Goal: Book appointment/travel/reservation

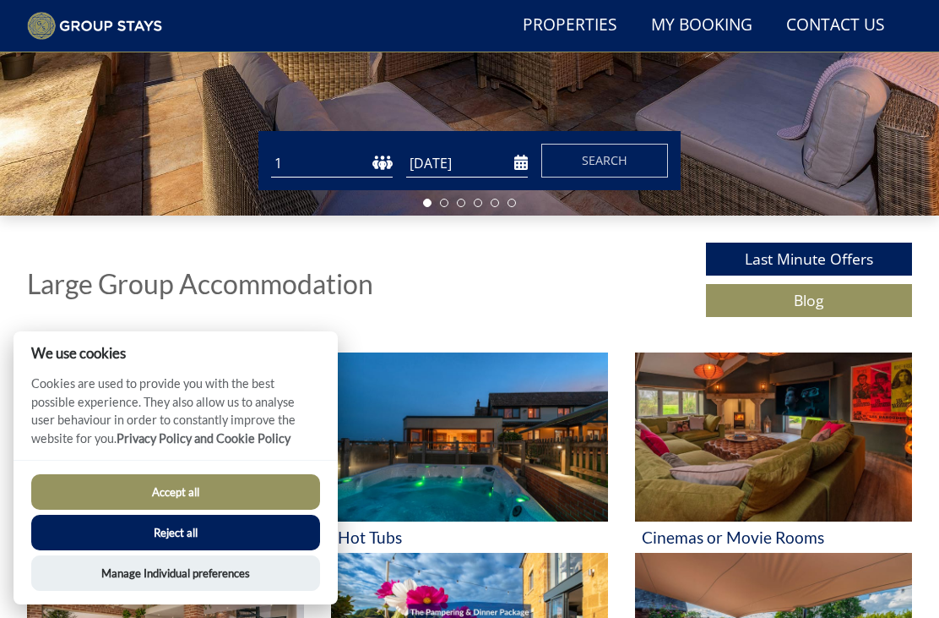
scroll to position [379, 0]
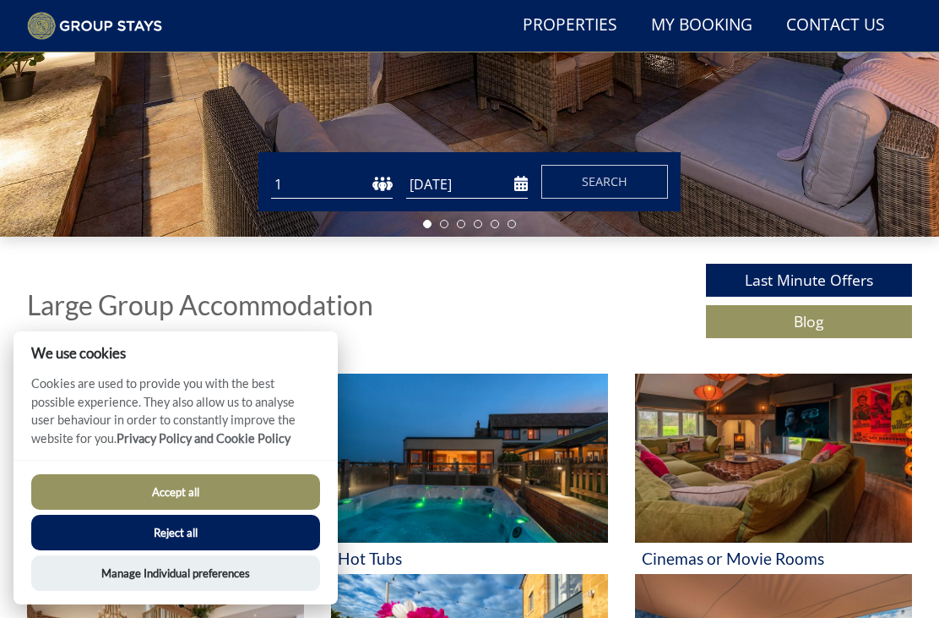
click at [137, 550] on button "Reject all" at bounding box center [175, 531] width 289 height 35
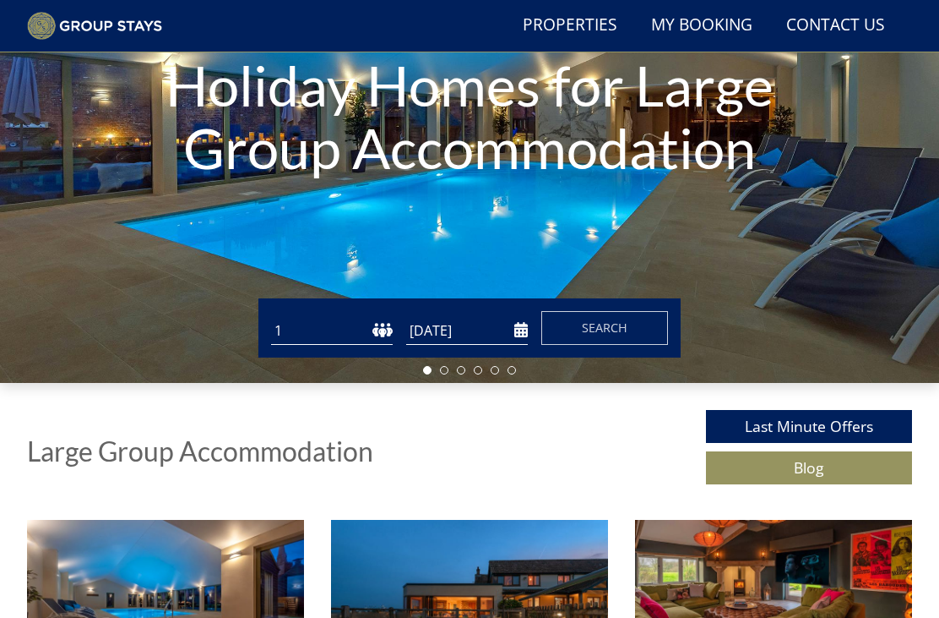
scroll to position [301, 0]
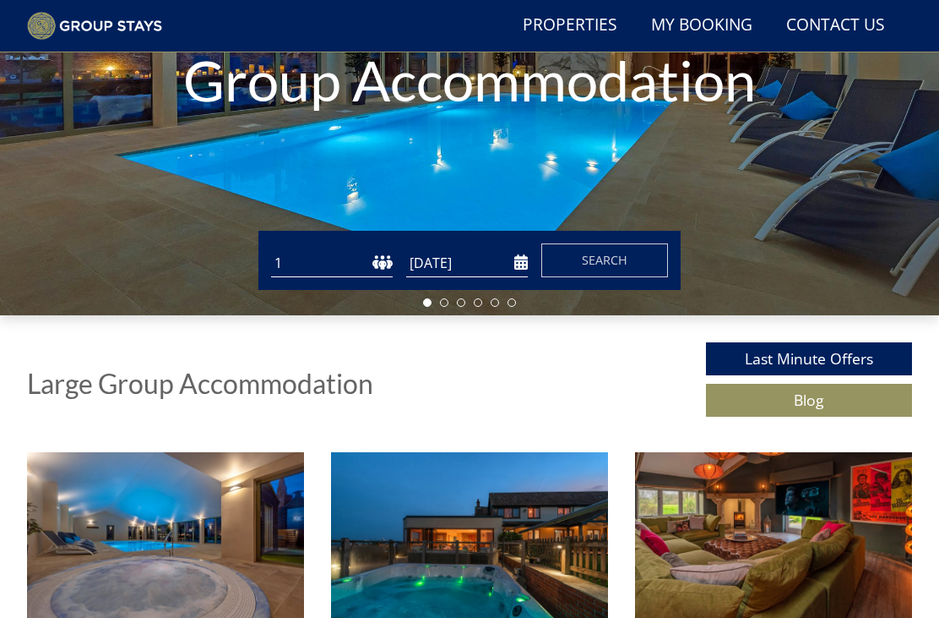
click at [375, 261] on select "1 2 3 4 5 6 7 8 9 10 11 12 13 14 15 16 17 18 19 20 21 22 23 24 25 26 27 28 29 3…" at bounding box center [332, 263] width 122 height 28
select select "30"
click at [522, 261] on input "[DATE]" at bounding box center [467, 263] width 122 height 28
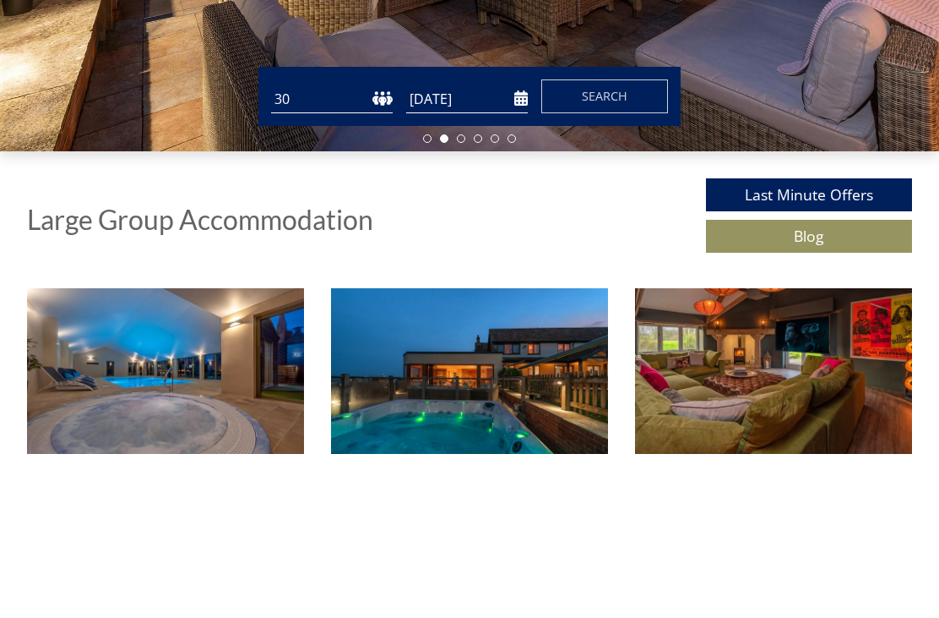
scroll to position [465, 0]
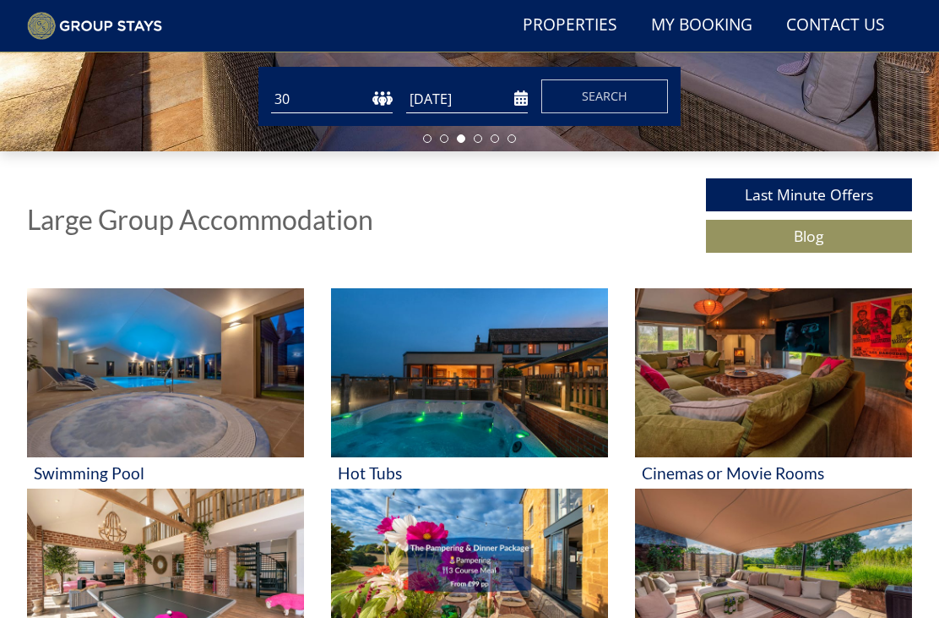
click at [525, 86] on input "14/11/2025" at bounding box center [467, 99] width 122 height 28
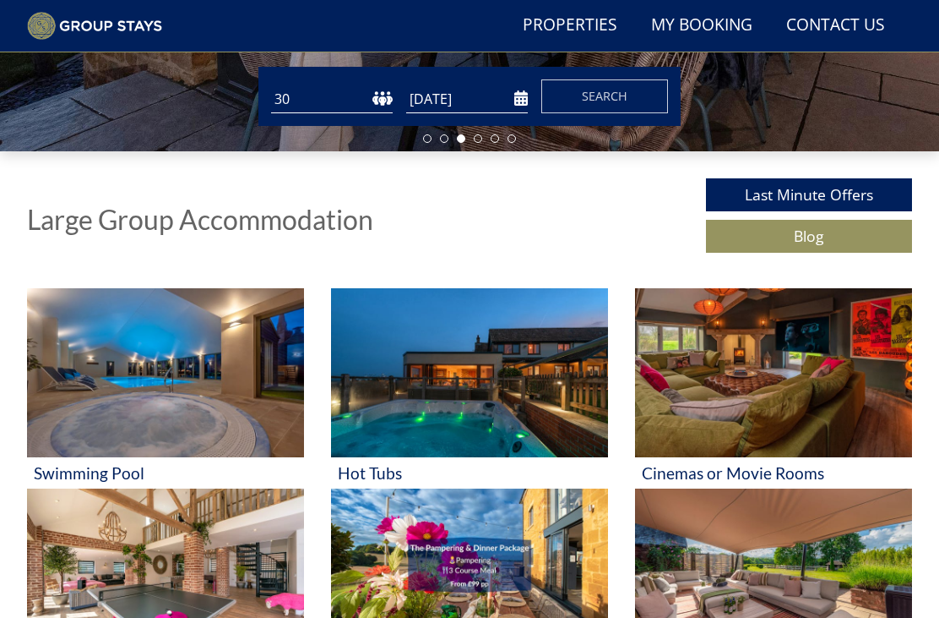
click at [520, 101] on input "17/11/2025" at bounding box center [467, 99] width 122 height 28
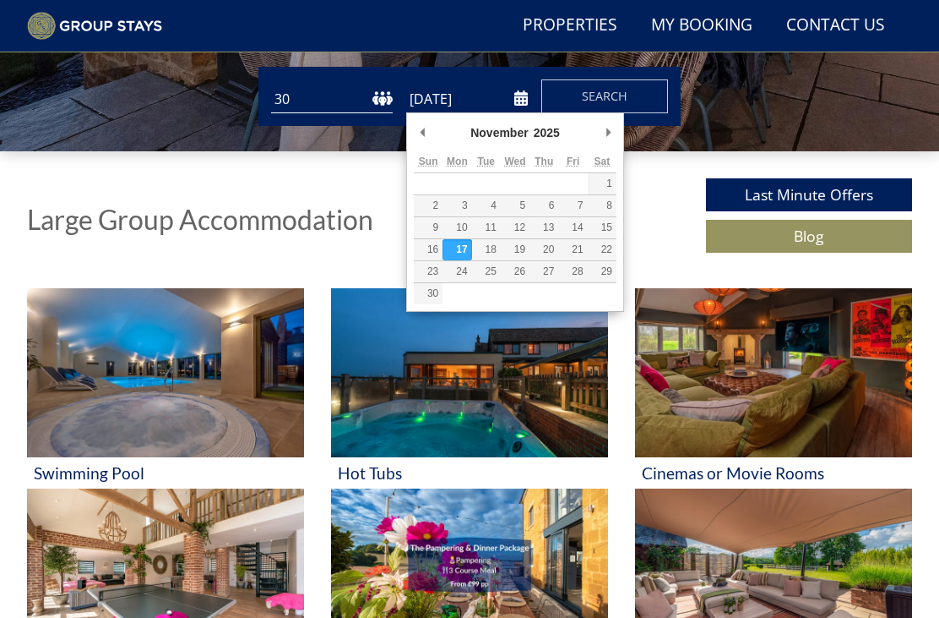
type input "14/11/2025"
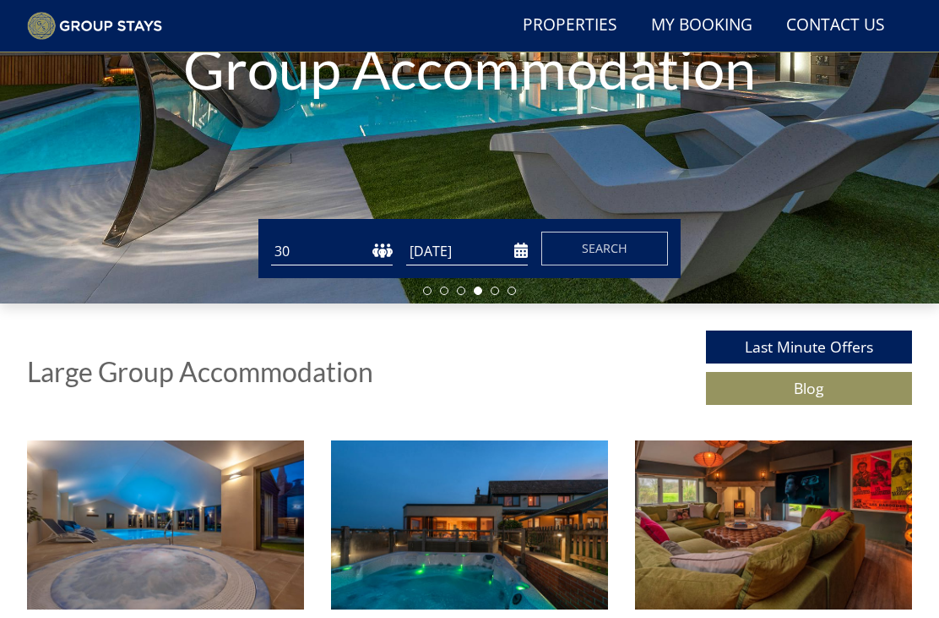
scroll to position [309, 0]
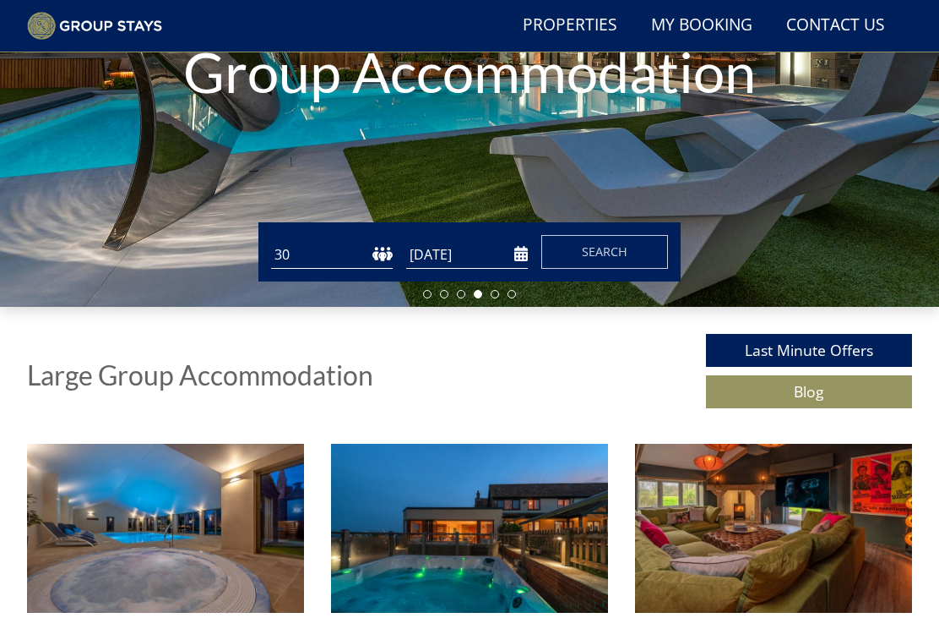
click at [527, 253] on input "14/11/2025" at bounding box center [467, 255] width 122 height 28
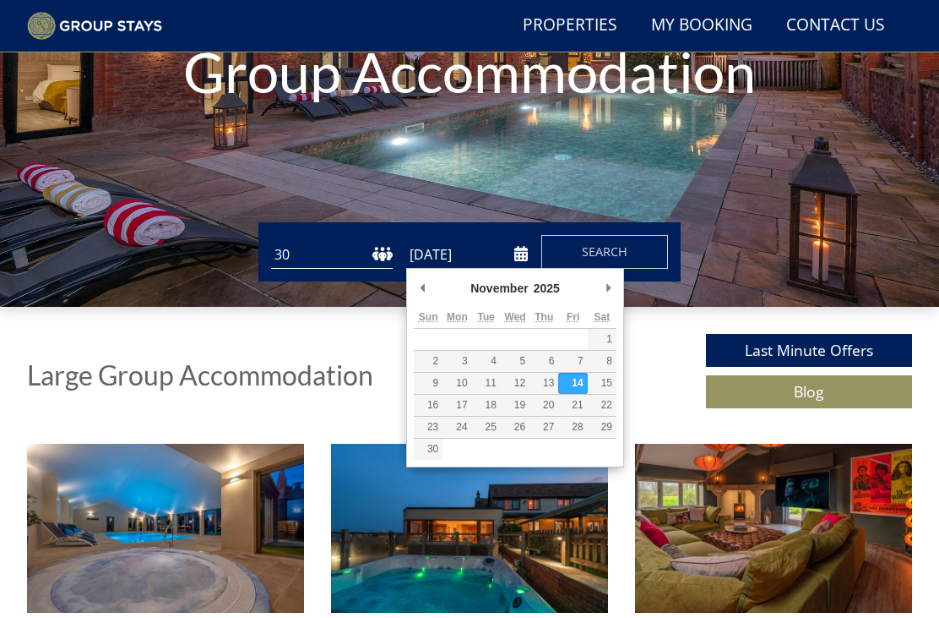
click at [719, 269] on div "Guests 1 2 3 4 5 6 7 8 9 10 11 12 13 14 15 16 17 18 19 20 21 22 23 24 25 26 27 …" at bounding box center [469, 251] width 939 height 59
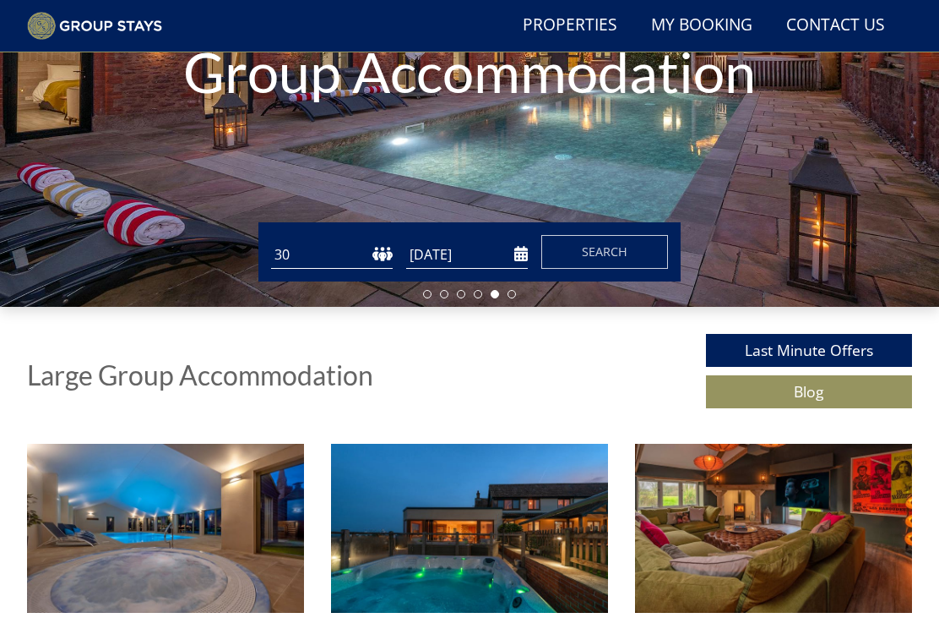
click at [638, 248] on button "Search" at bounding box center [605, 252] width 127 height 34
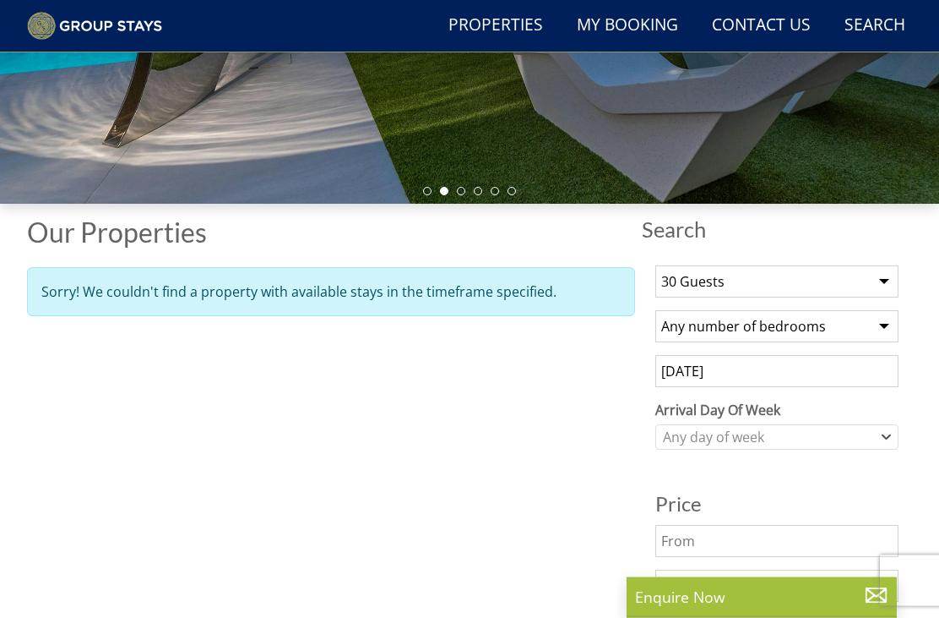
scroll to position [412, 0]
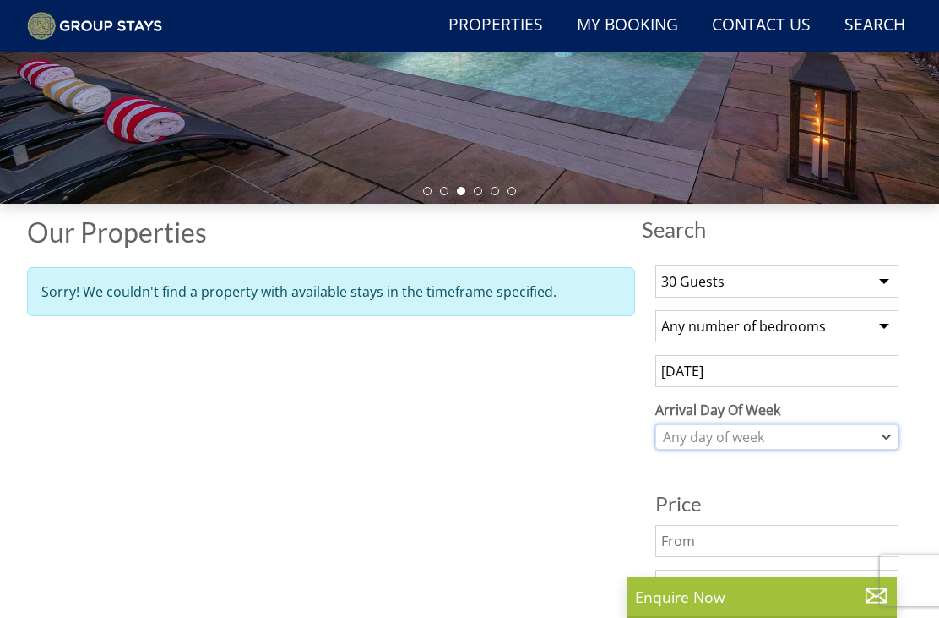
click at [894, 444] on div "Any day of week" at bounding box center [777, 436] width 243 height 25
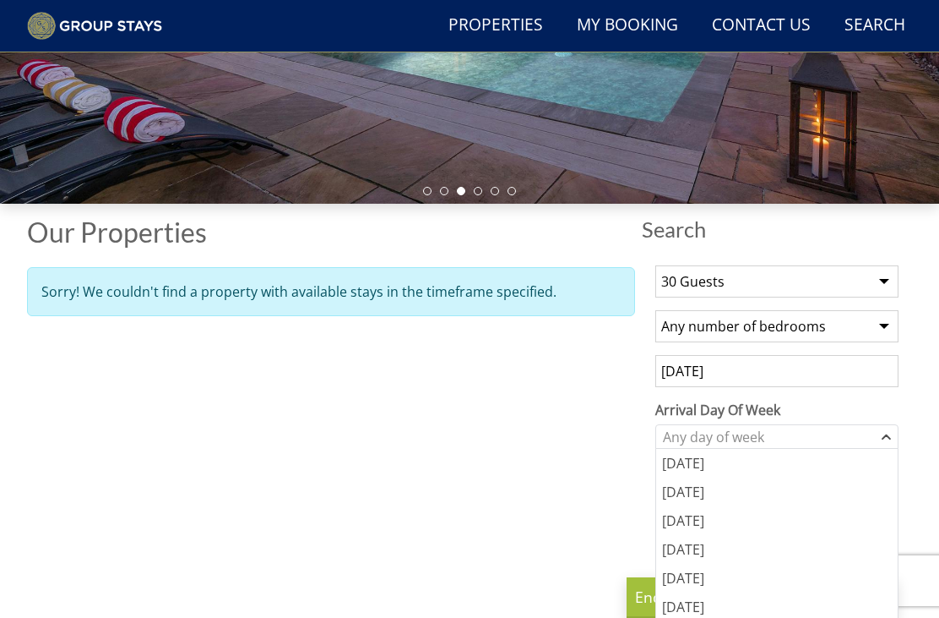
click at [701, 584] on div "Friday" at bounding box center [777, 577] width 242 height 29
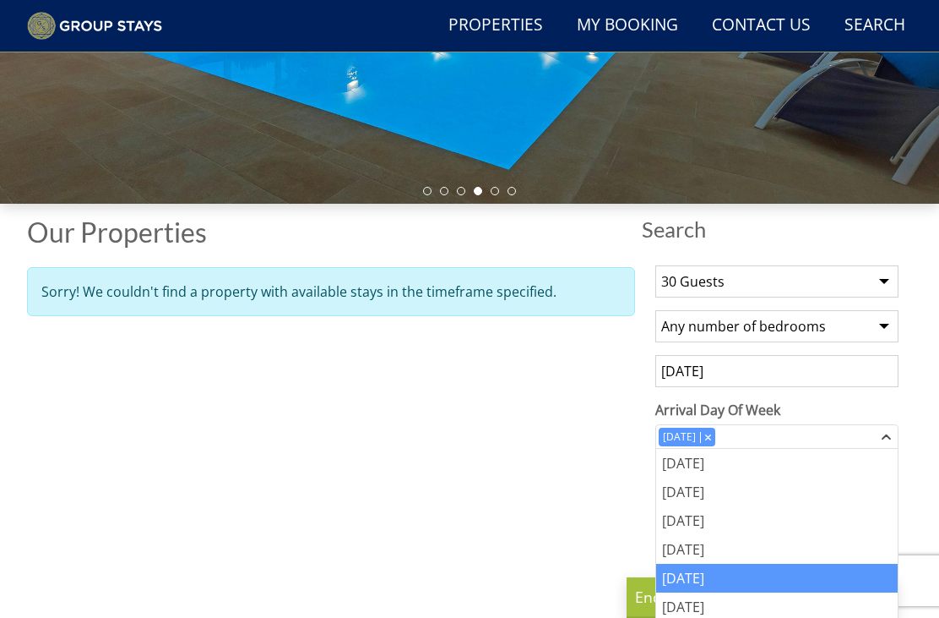
click at [863, 573] on div "Friday" at bounding box center [777, 577] width 242 height 29
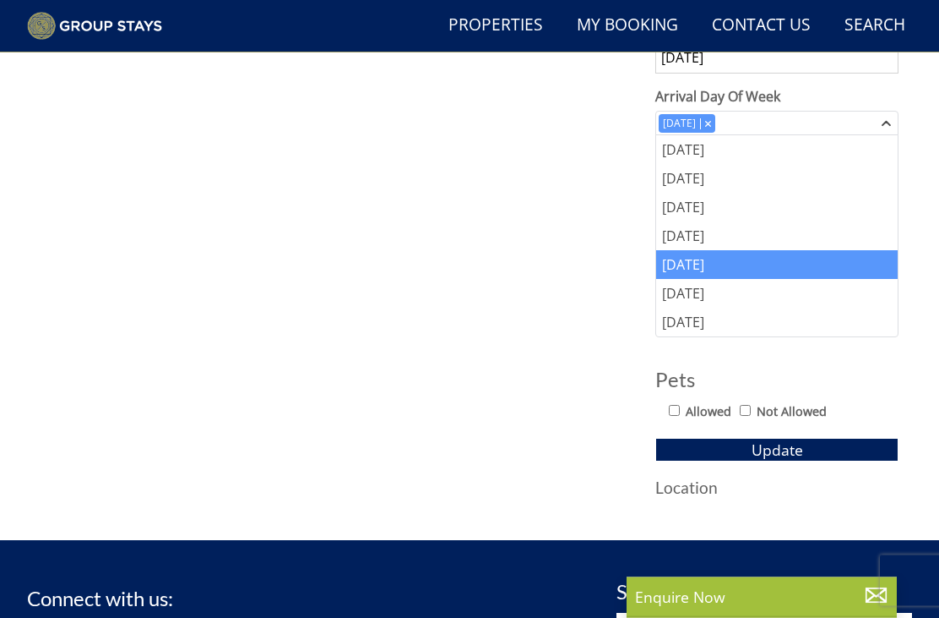
scroll to position [726, 0]
click at [808, 449] on button "Update" at bounding box center [777, 450] width 243 height 24
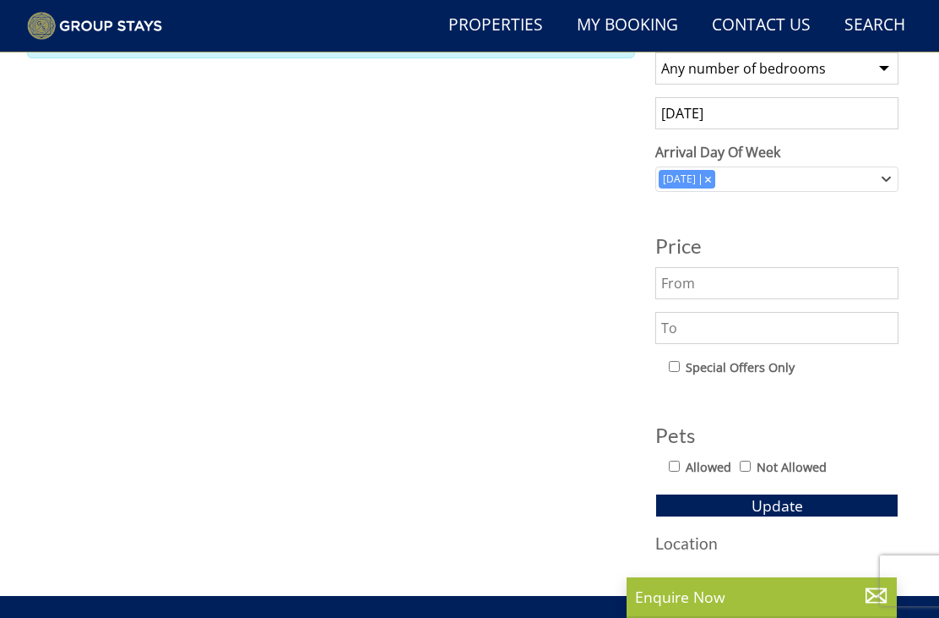
scroll to position [645, 0]
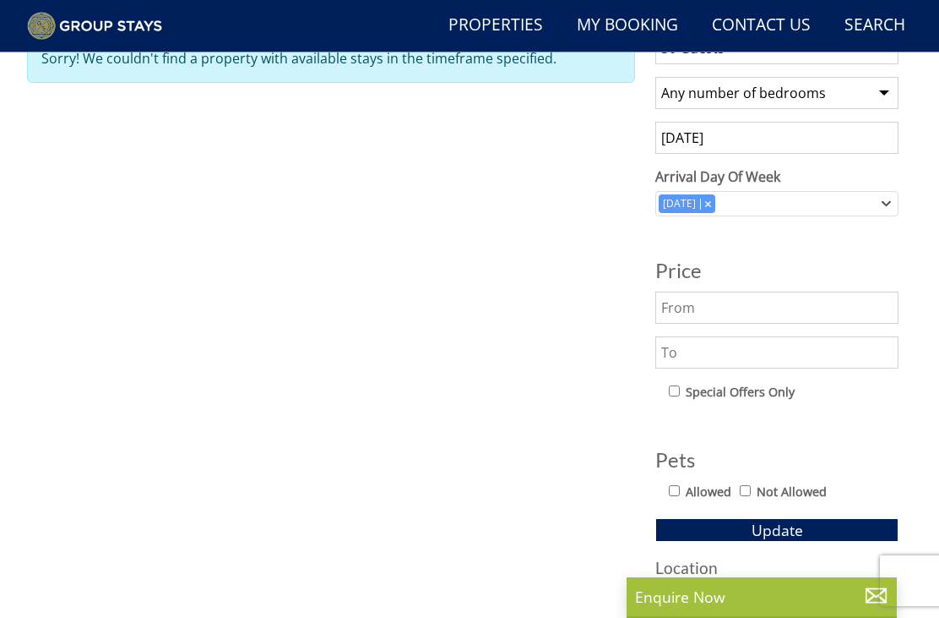
click at [715, 310] on input "text" at bounding box center [777, 307] width 243 height 32
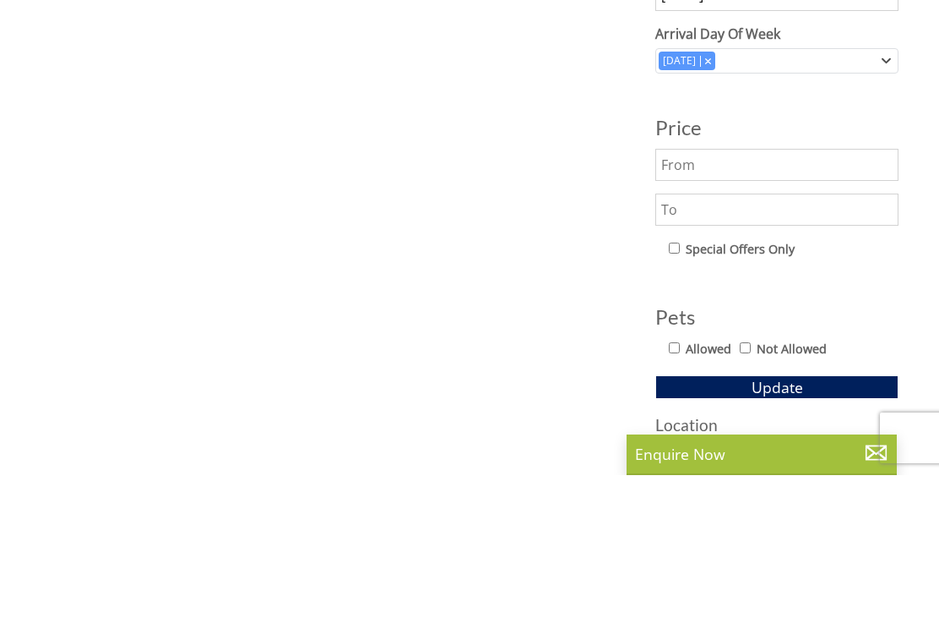
type input "3"
type input "2000"
click at [696, 336] on input "text" at bounding box center [777, 352] width 243 height 32
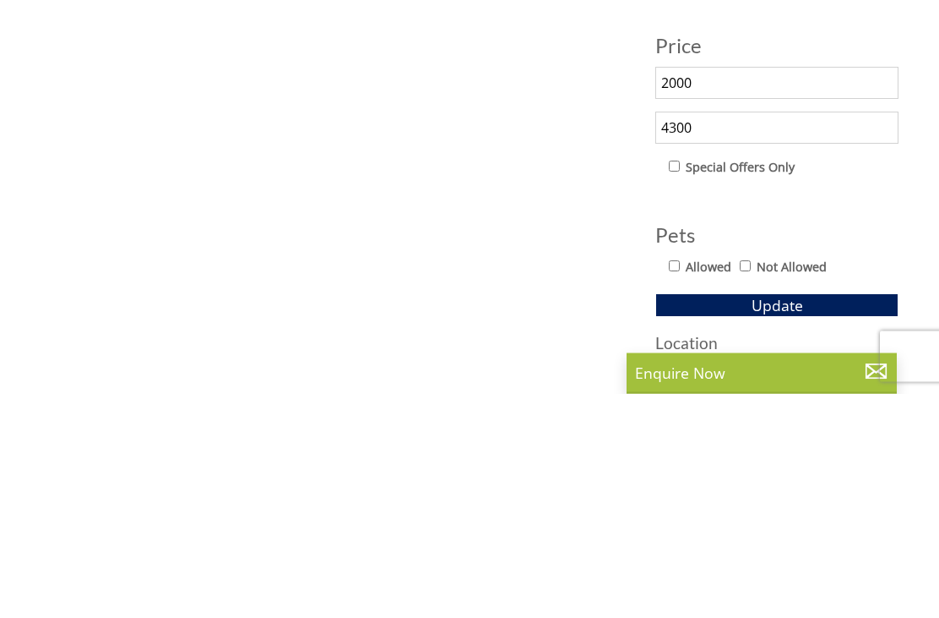
type input "4300"
click at [814, 518] on button "Update" at bounding box center [777, 530] width 243 height 24
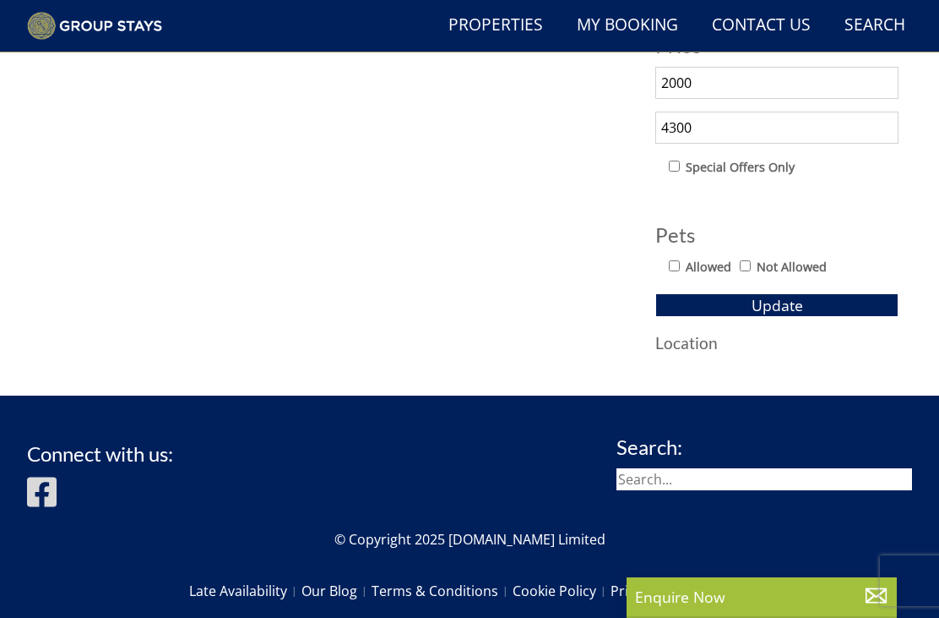
click at [817, 300] on button "Update" at bounding box center [777, 305] width 243 height 24
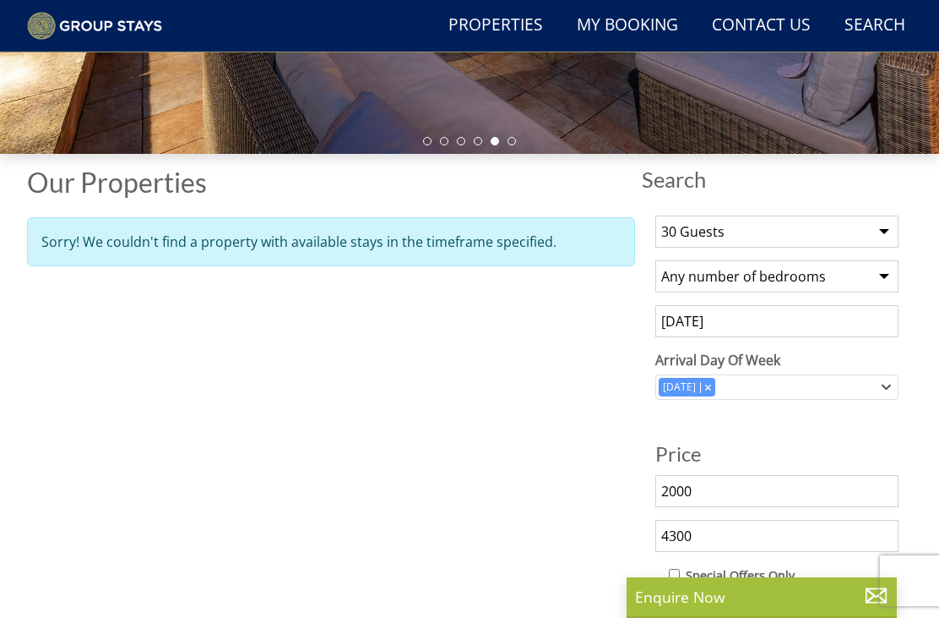
scroll to position [464, 0]
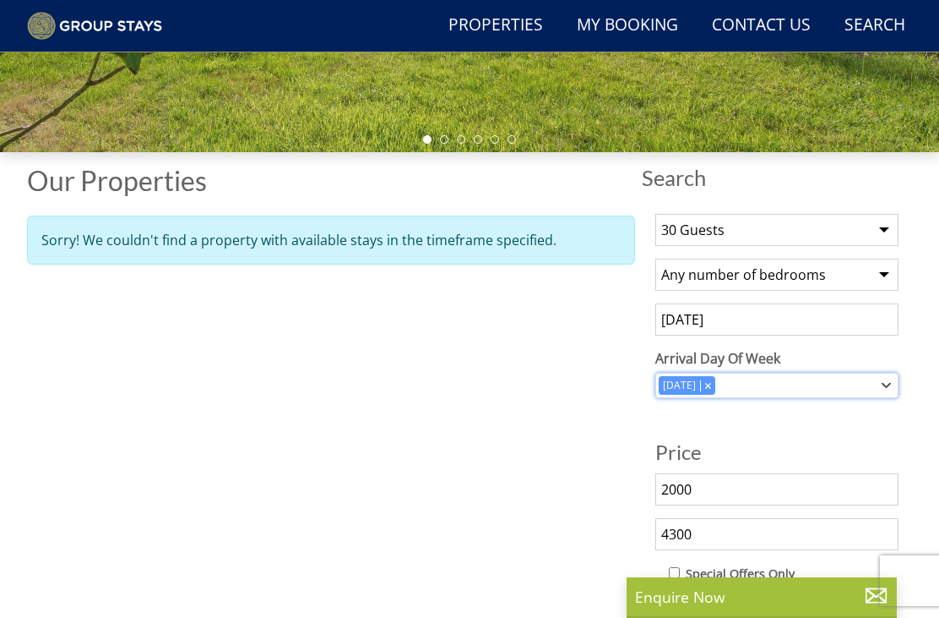
click at [891, 382] on div "Friday" at bounding box center [777, 385] width 243 height 25
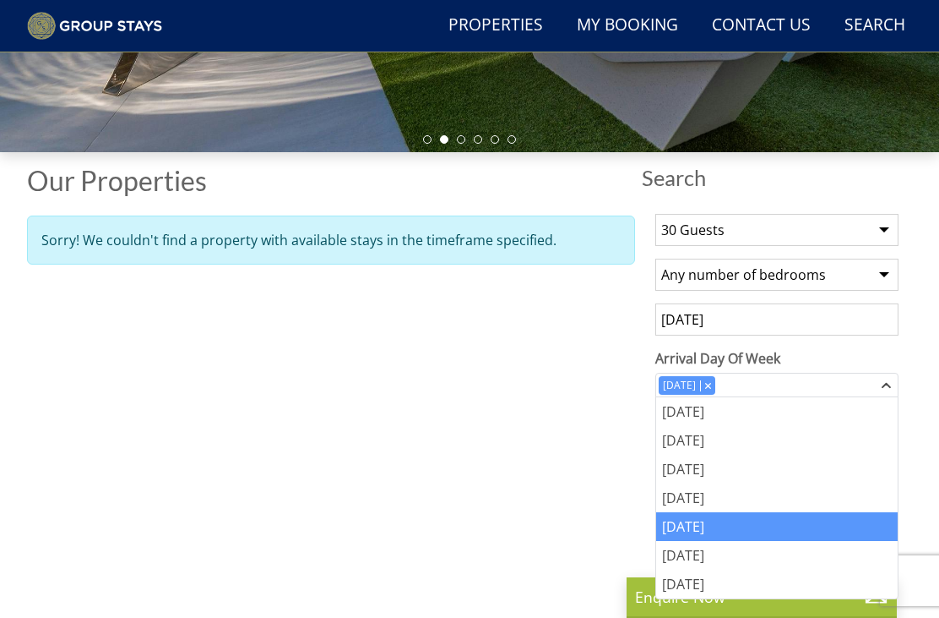
click at [720, 552] on div "Saturday" at bounding box center [777, 555] width 242 height 29
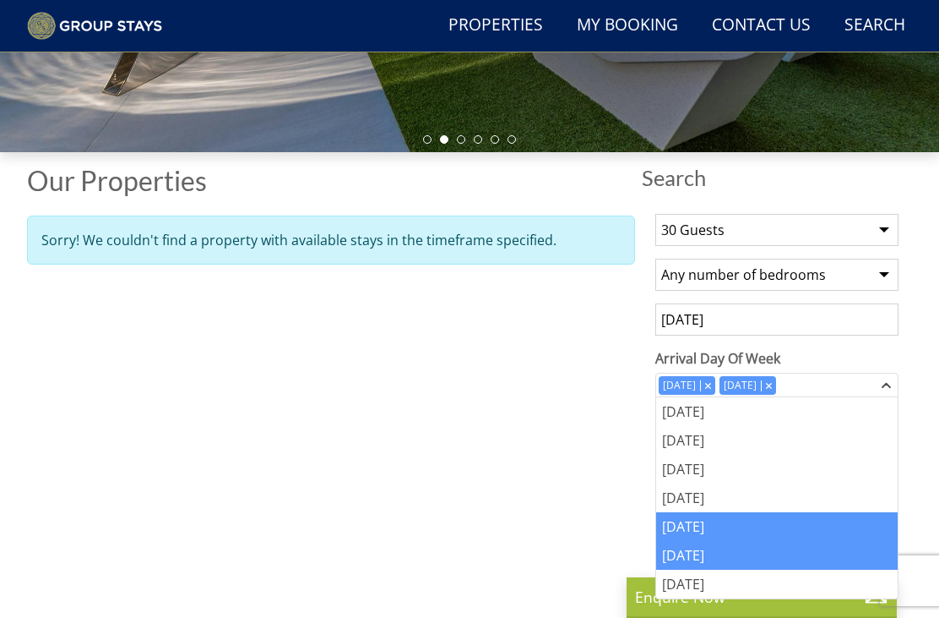
click at [701, 586] on div "Sunday" at bounding box center [777, 583] width 242 height 29
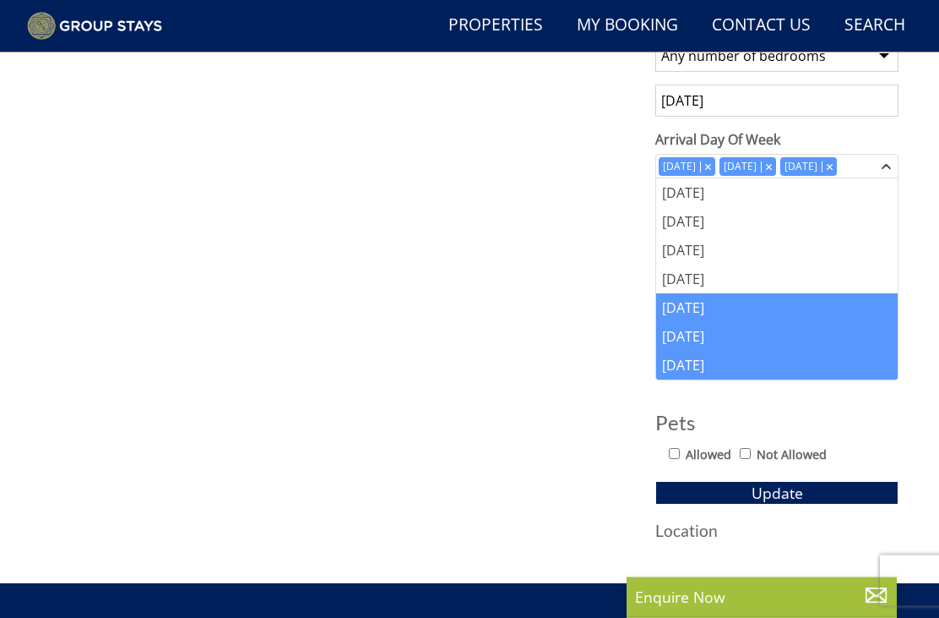
click at [821, 497] on button "Update" at bounding box center [777, 494] width 243 height 24
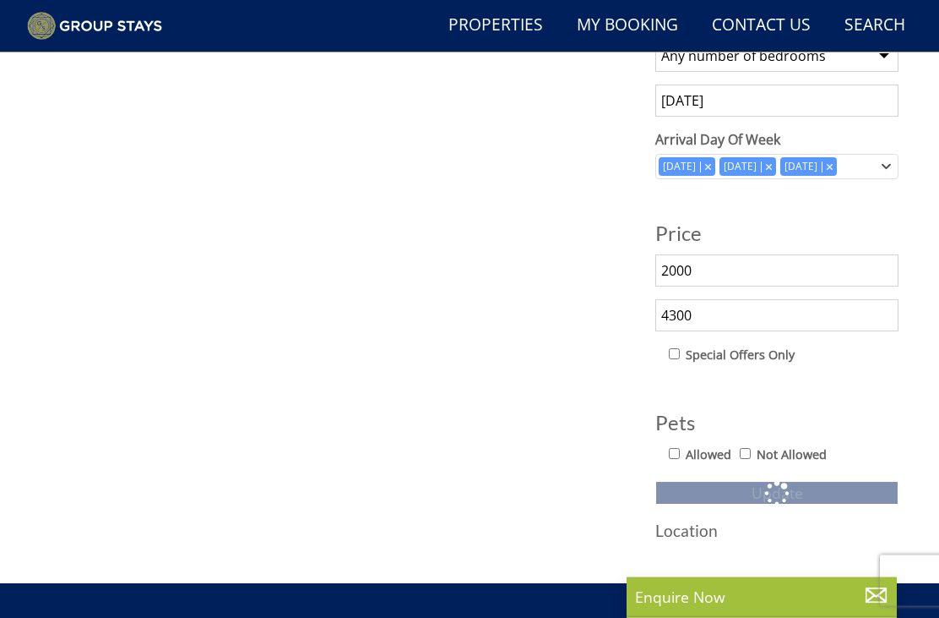
scroll to position [683, 0]
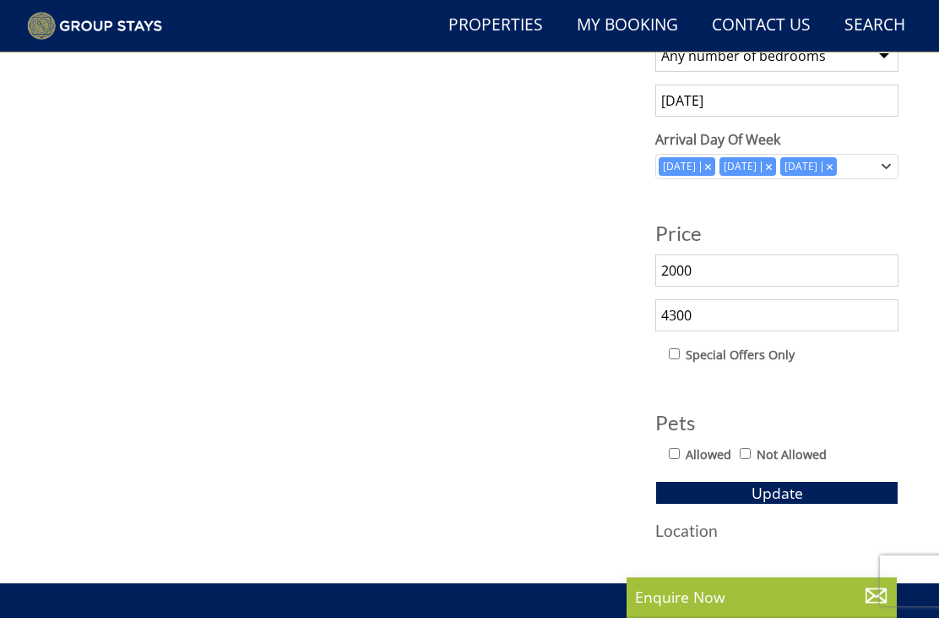
click at [819, 484] on button "Update" at bounding box center [777, 493] width 243 height 24
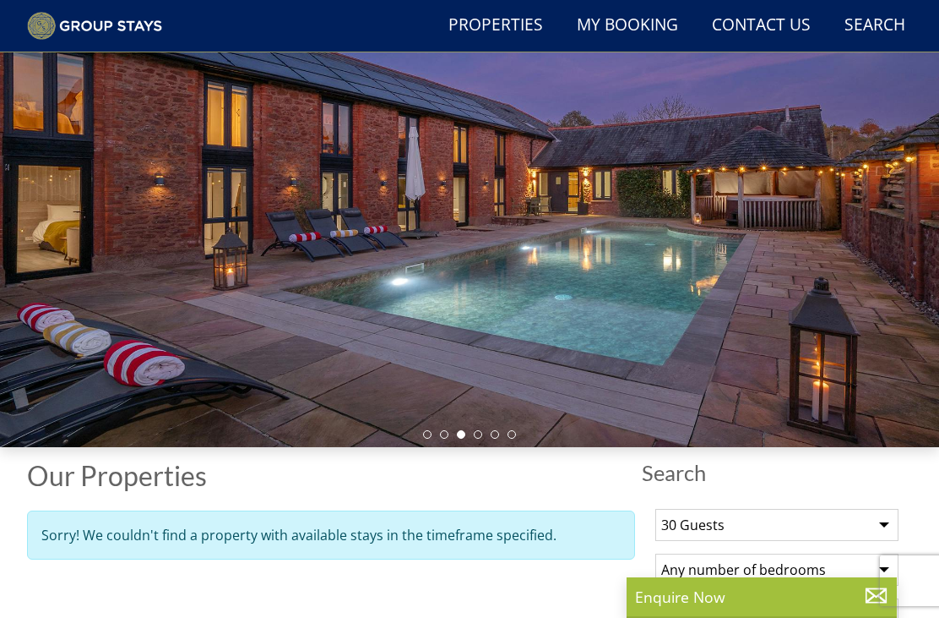
scroll to position [0, 0]
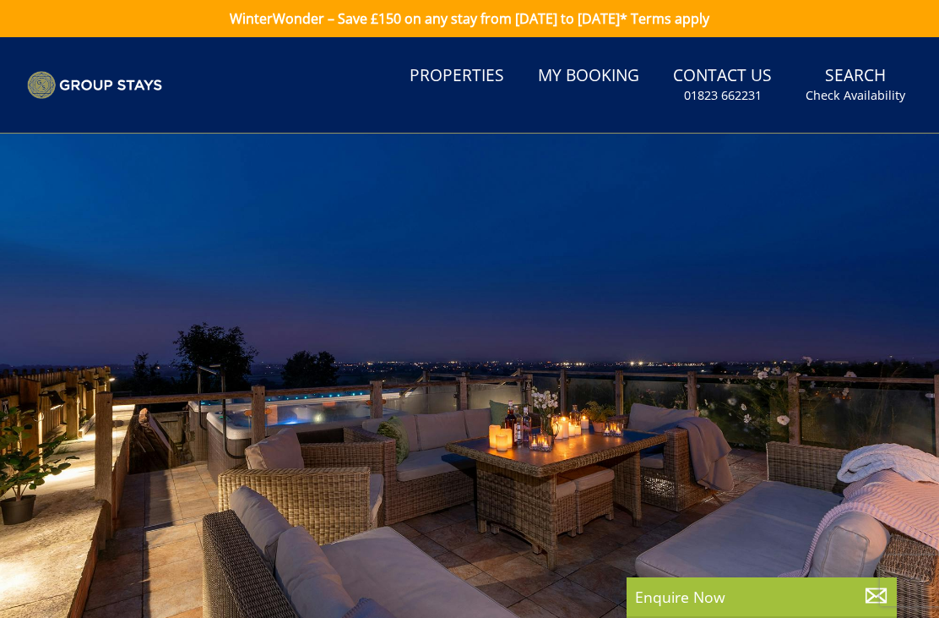
click at [880, 84] on link "Search Check Availability" at bounding box center [855, 84] width 113 height 55
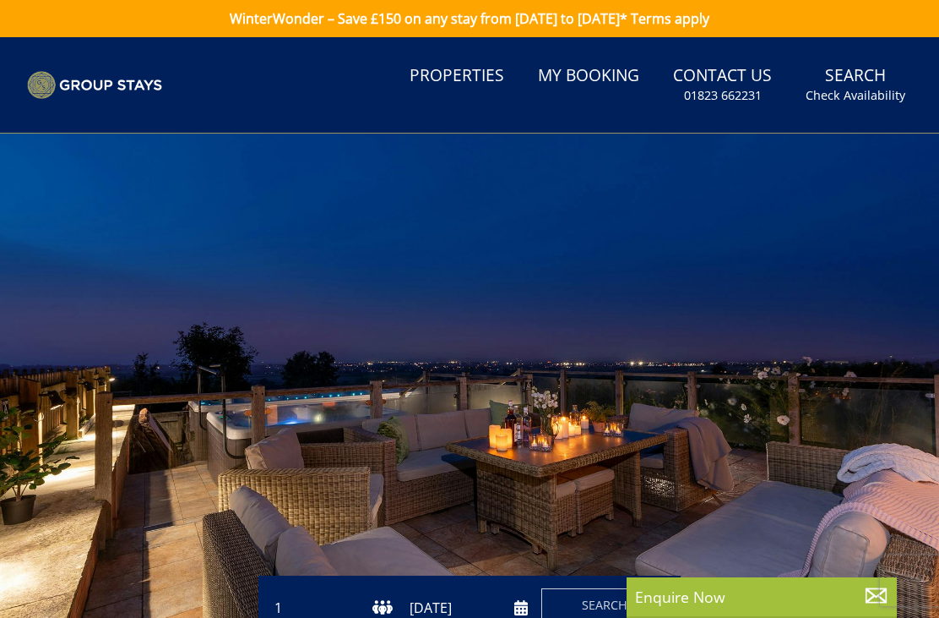
click at [476, 73] on link "Properties" at bounding box center [457, 76] width 108 height 38
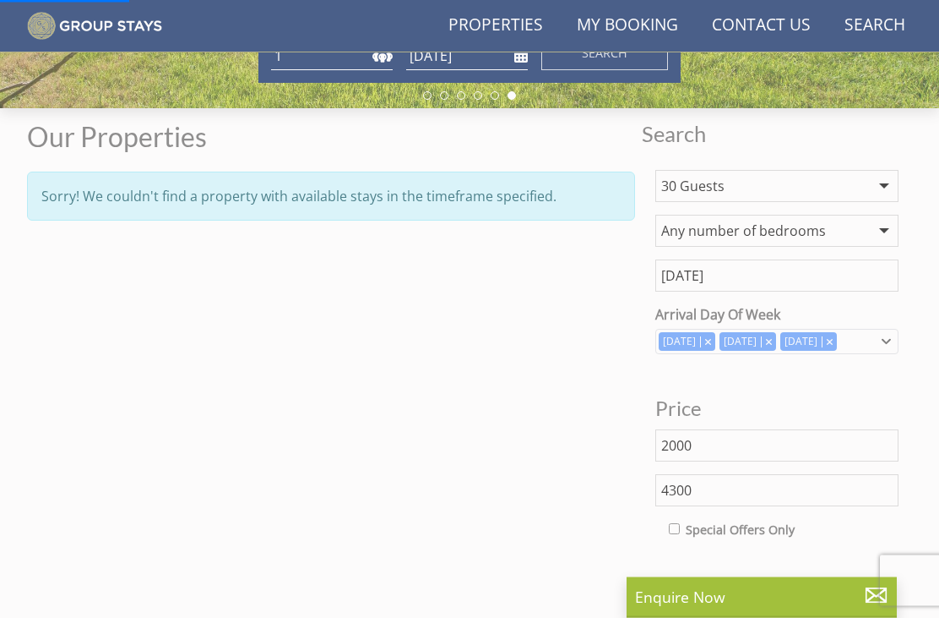
scroll to position [508, 0]
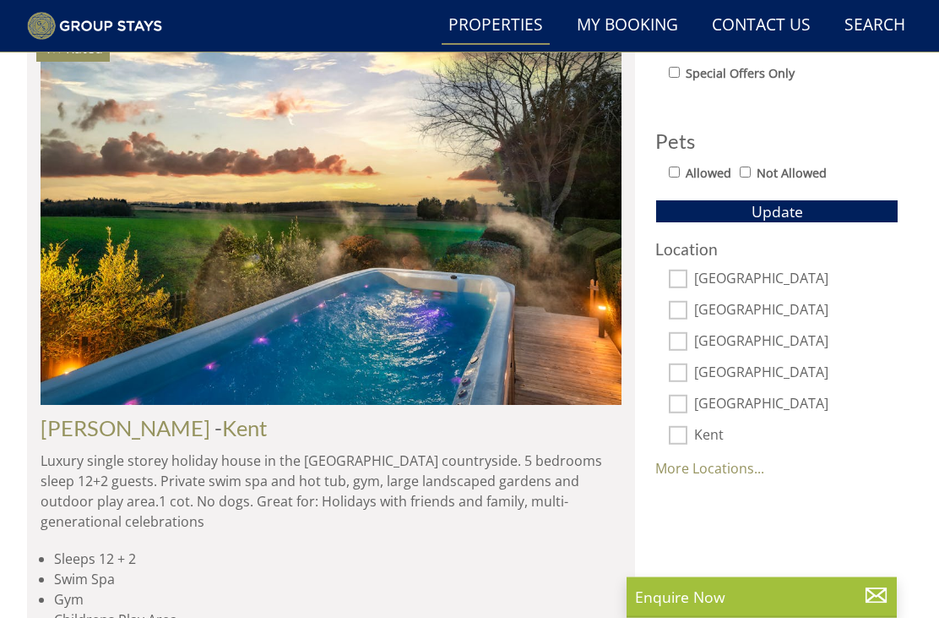
scroll to position [964, 0]
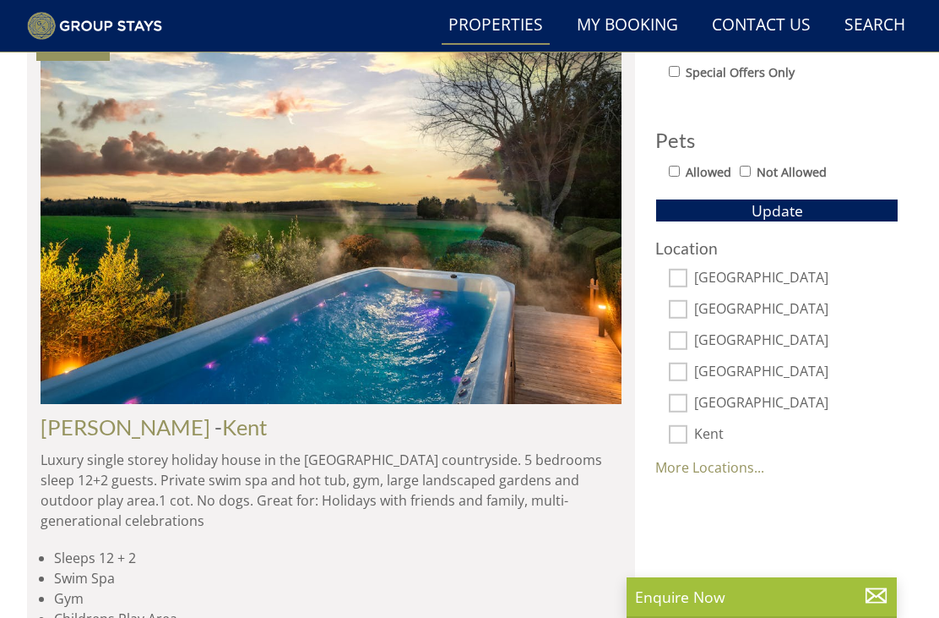
click at [738, 468] on link "More Locations..." at bounding box center [710, 467] width 109 height 19
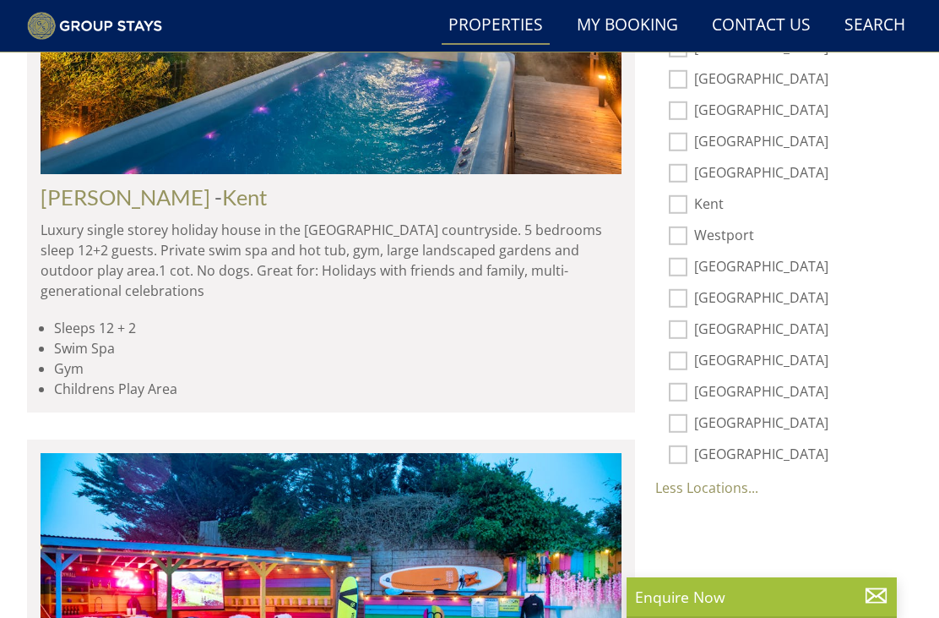
scroll to position [1194, 0]
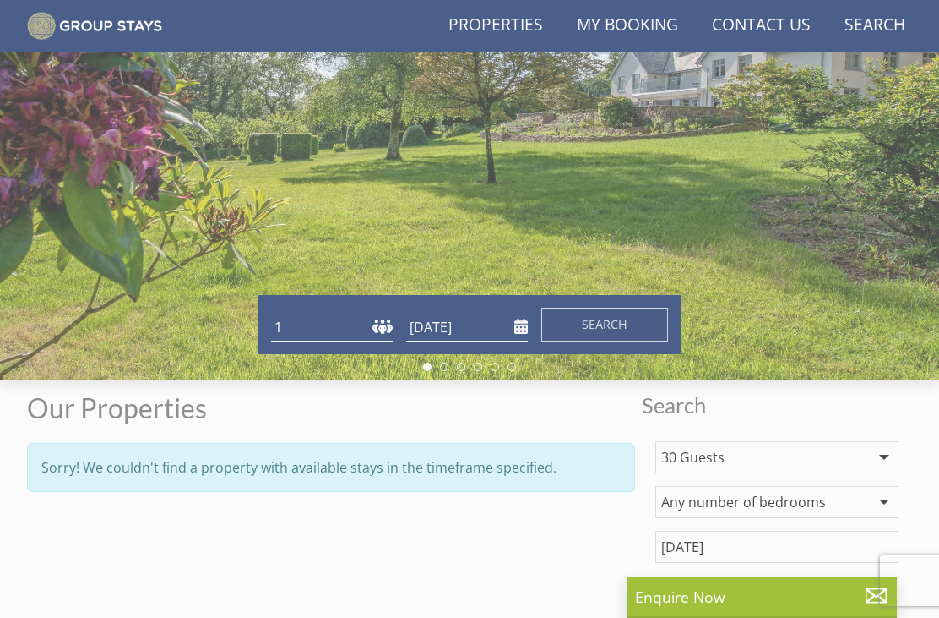
scroll to position [173, 0]
